Goal: Task Accomplishment & Management: Complete application form

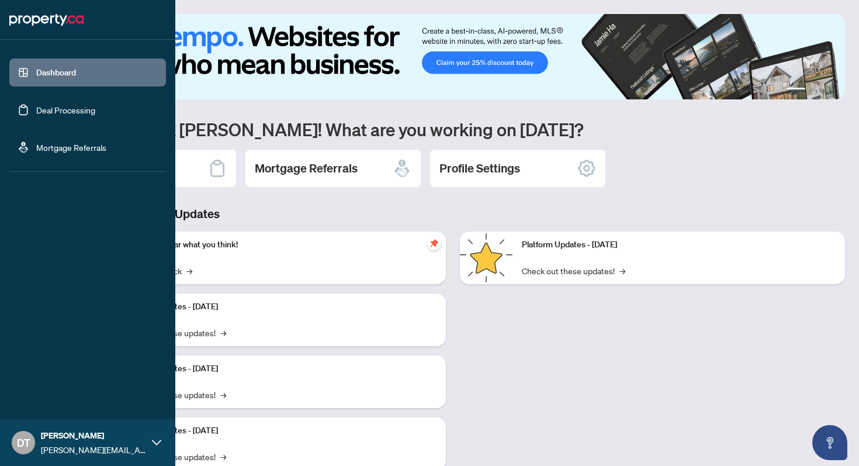
click at [54, 109] on link "Deal Processing" at bounding box center [65, 110] width 59 height 11
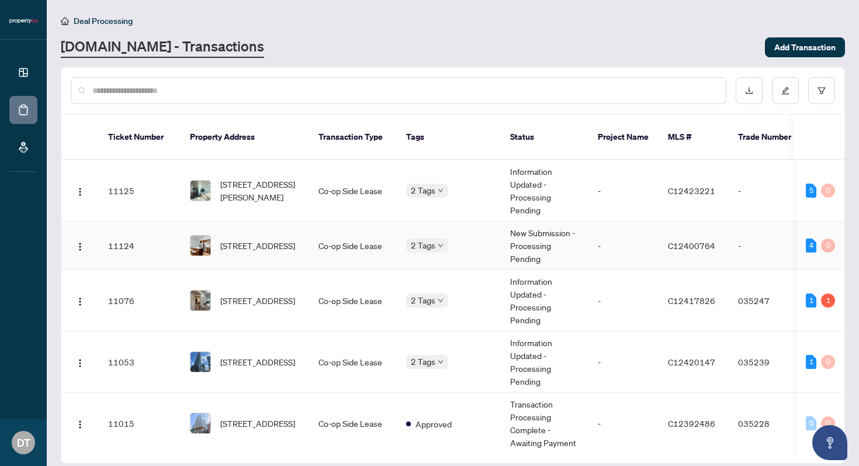
click at [322, 223] on td "Co-op Side Lease" at bounding box center [353, 245] width 88 height 48
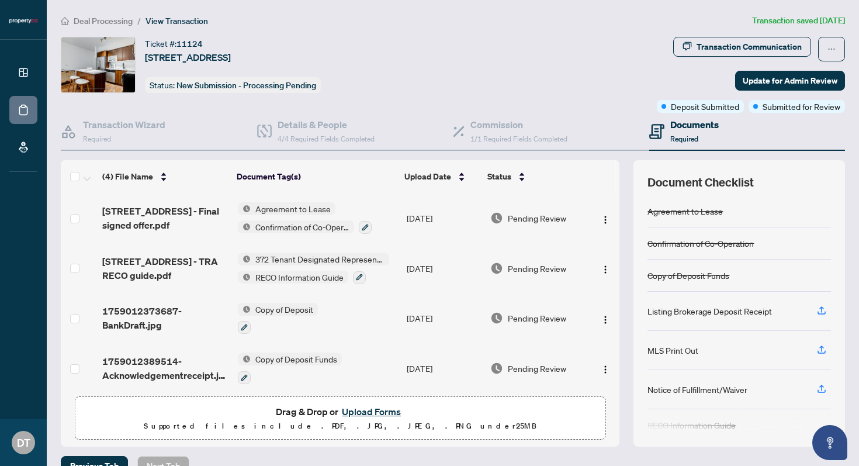
click at [376, 410] on button "Upload Forms" at bounding box center [371, 411] width 66 height 15
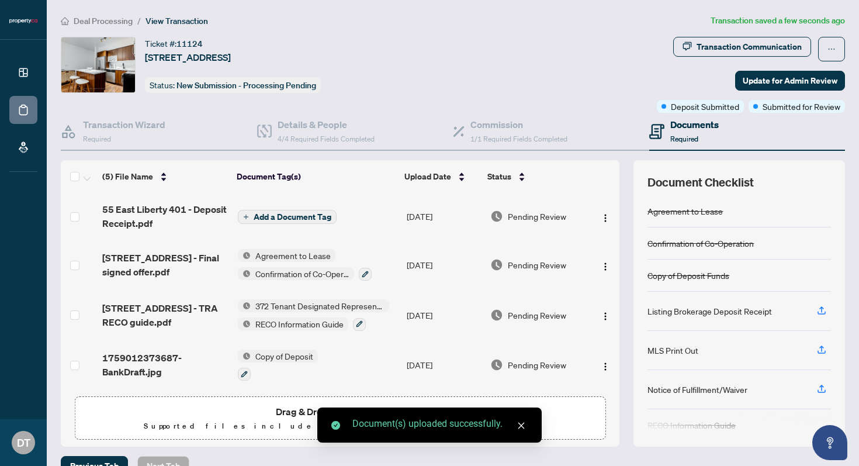
click at [283, 213] on span "Add a Document Tag" at bounding box center [293, 217] width 78 height 8
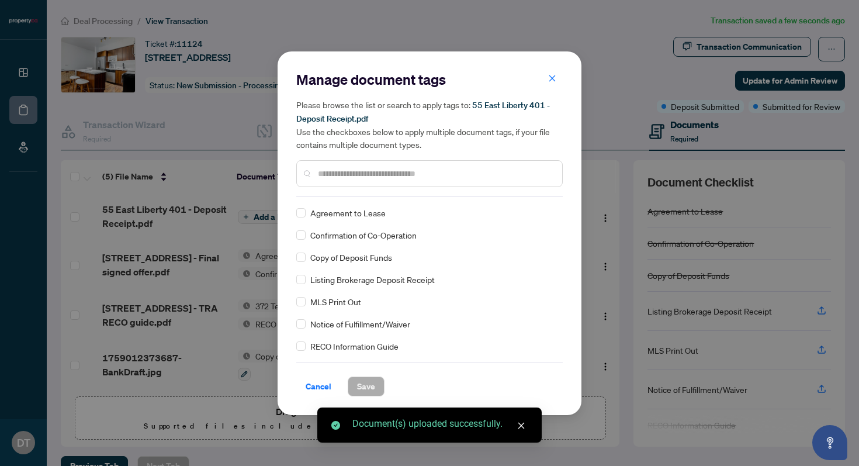
click at [363, 193] on div "Manage document tags Please browse the list or search to apply tags to: 55 East…" at bounding box center [429, 133] width 266 height 127
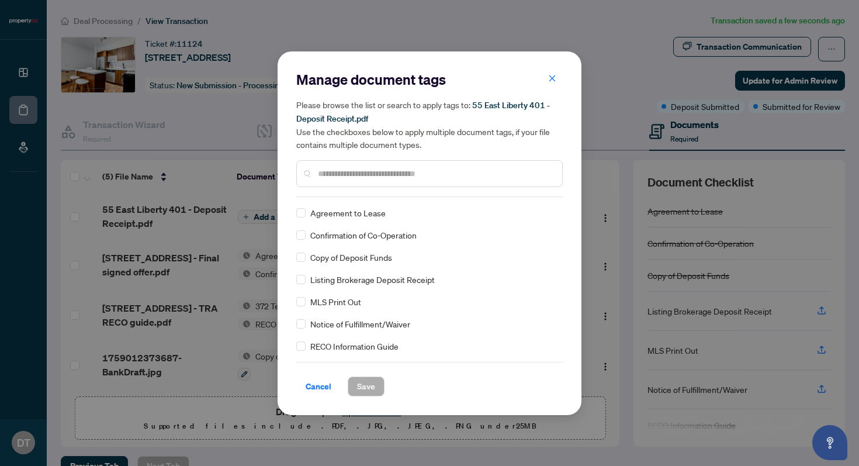
click at [378, 168] on input "text" at bounding box center [435, 173] width 235 height 13
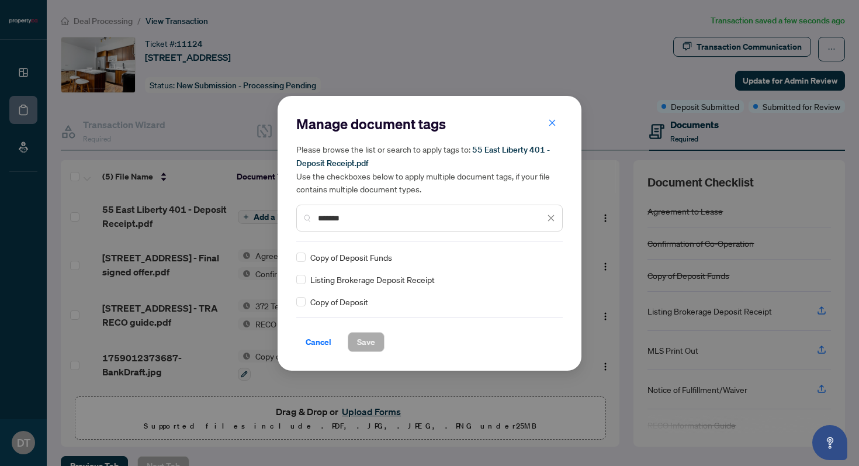
type input "*******"
click at [372, 335] on span "Save" at bounding box center [366, 341] width 18 height 19
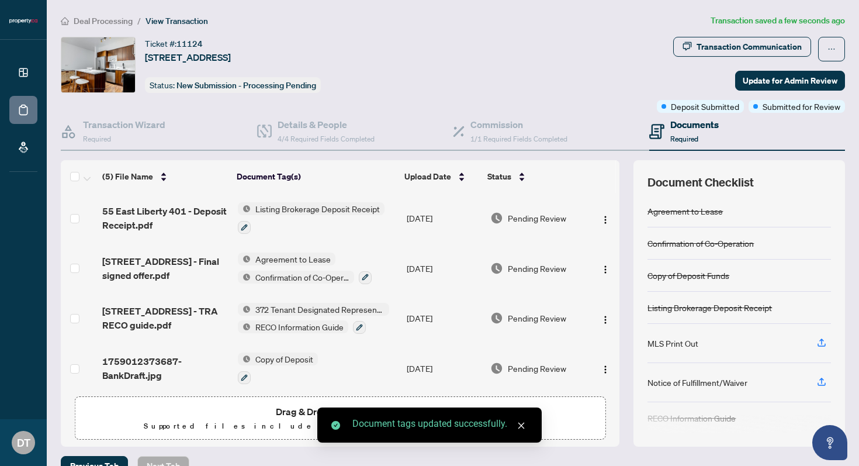
click at [519, 425] on icon "close" at bounding box center [521, 425] width 8 height 8
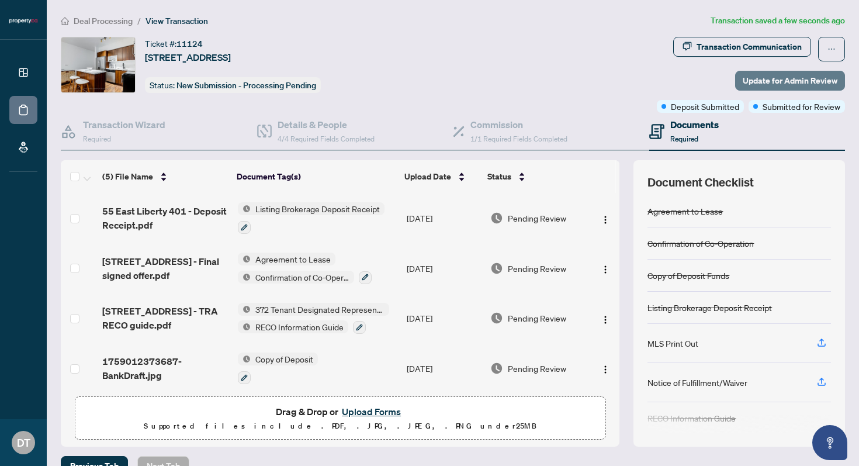
click at [752, 81] on span "Update for Admin Review" at bounding box center [789, 80] width 95 height 19
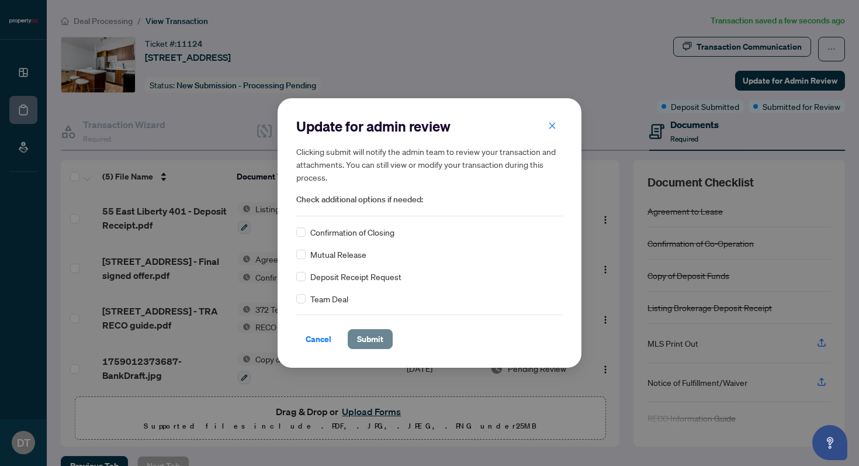
click at [382, 338] on span "Submit" at bounding box center [370, 338] width 26 height 19
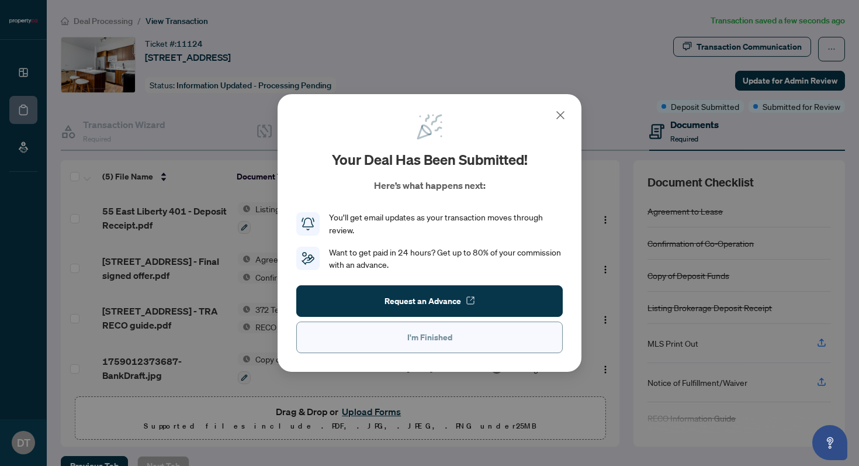
click at [441, 335] on span "I'm Finished" at bounding box center [429, 337] width 45 height 19
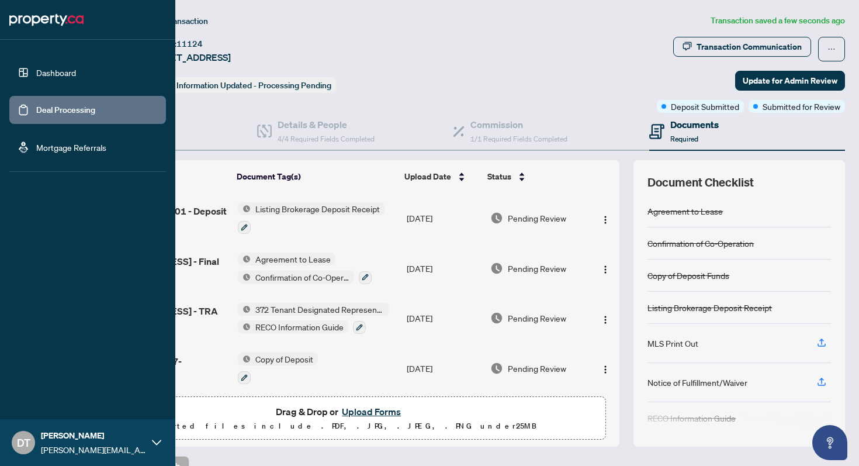
click at [76, 70] on link "Dashboard" at bounding box center [56, 72] width 40 height 11
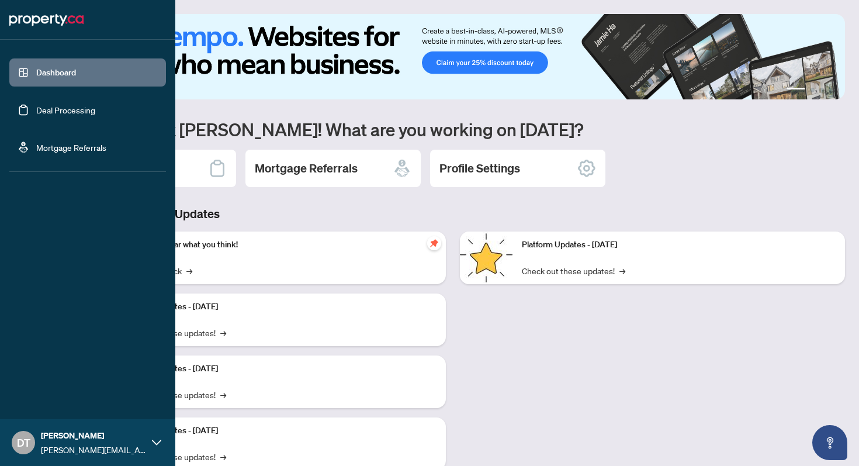
click at [66, 113] on link "Deal Processing" at bounding box center [65, 110] width 59 height 11
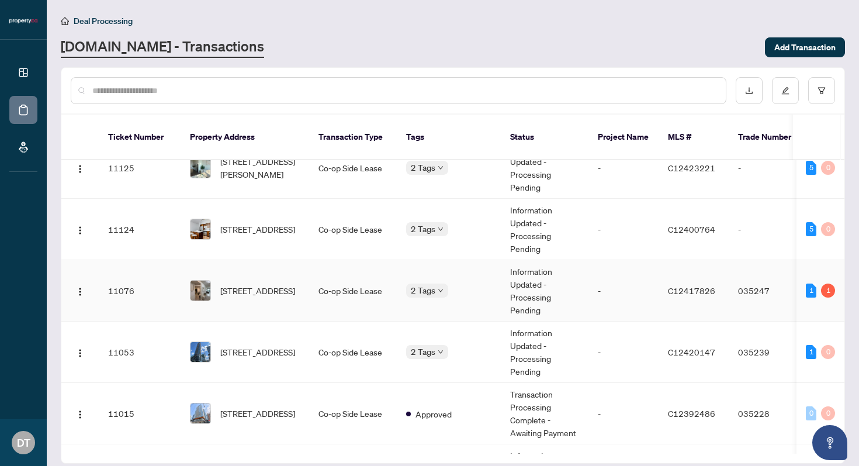
scroll to position [29, 0]
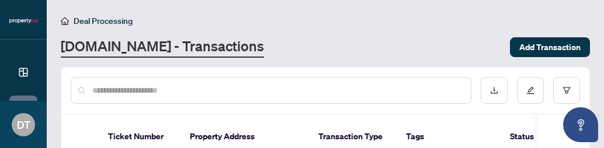
scroll to position [614, 0]
